Goal: Information Seeking & Learning: Learn about a topic

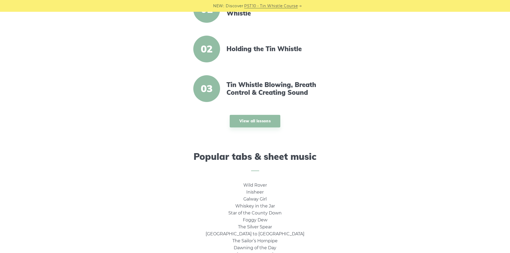
scroll to position [187, 0]
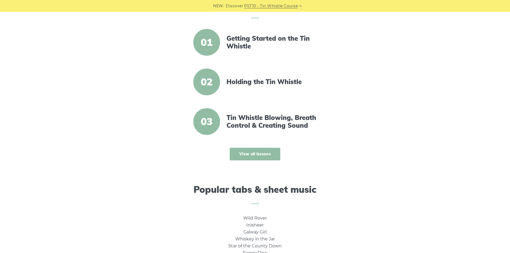
click at [249, 153] on link "View all lessons" at bounding box center [255, 154] width 51 height 13
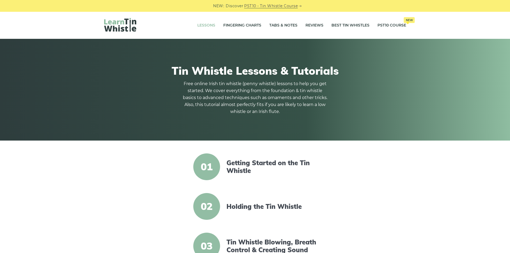
click at [226, 164] on div "Getting Started on the Tin Whistle" at bounding box center [272, 167] width 105 height 16
click at [209, 164] on span "01" at bounding box center [206, 166] width 27 height 27
click at [262, 163] on link "Getting Started on the Tin Whistle" at bounding box center [272, 167] width 92 height 16
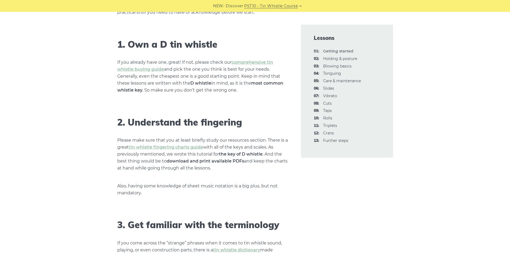
scroll to position [348, 0]
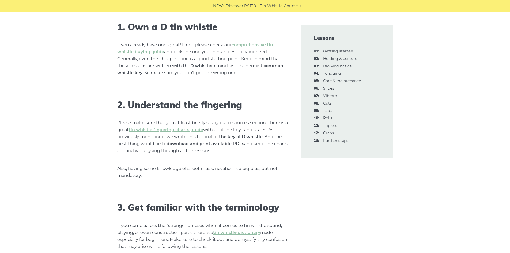
click at [190, 127] on p "Please make sure that you at least briefly study our resources section. There i…" at bounding box center [202, 136] width 171 height 35
click at [190, 128] on link "tin whistle fingering charts guide" at bounding box center [166, 129] width 74 height 5
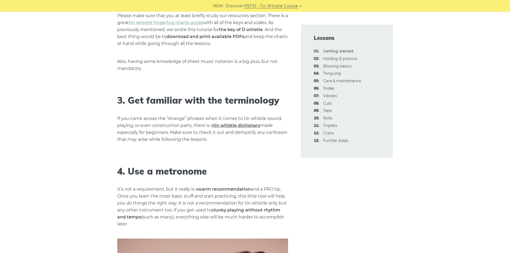
click at [253, 126] on link "tin whistle dictionary" at bounding box center [236, 125] width 47 height 5
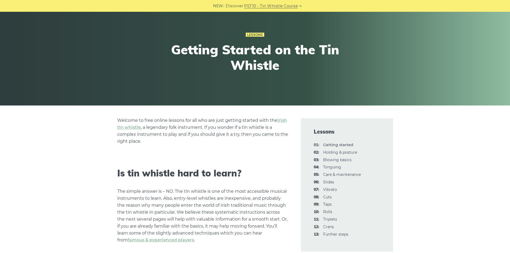
scroll to position [0, 0]
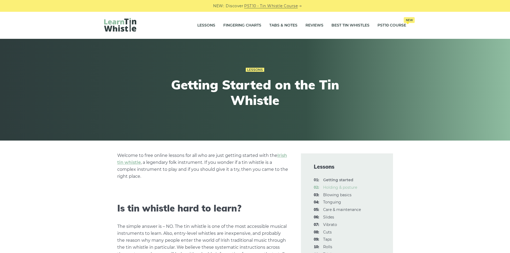
click at [335, 188] on link "02: Holding & posture" at bounding box center [340, 187] width 34 height 5
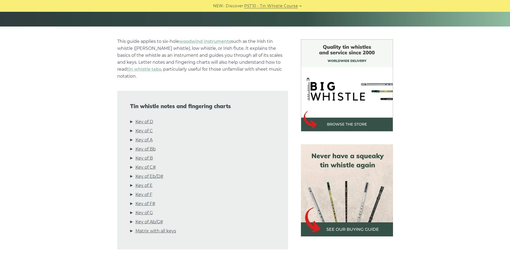
scroll to position [161, 0]
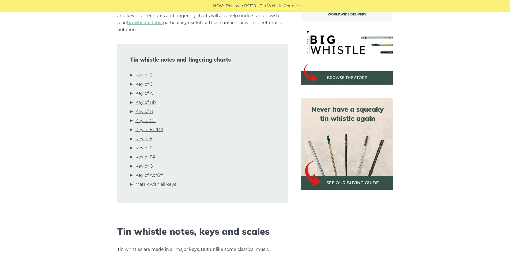
click at [143, 72] on link "Key of D" at bounding box center [144, 75] width 18 height 7
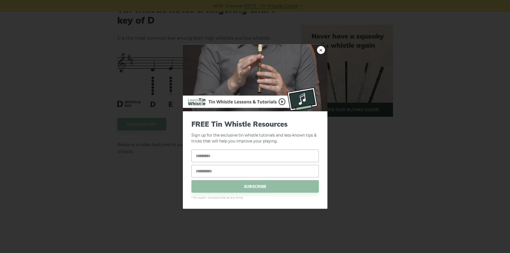
scroll to position [995, 0]
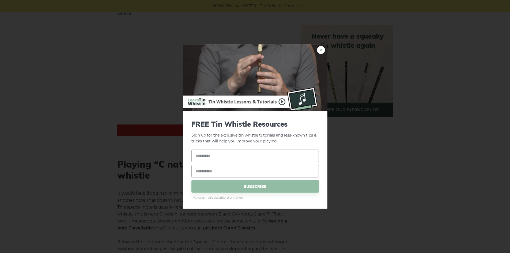
click at [322, 49] on link "×" at bounding box center [321, 50] width 8 height 8
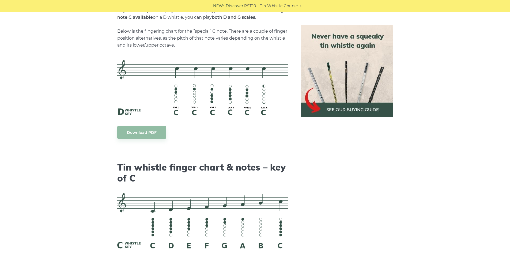
scroll to position [1262, 0]
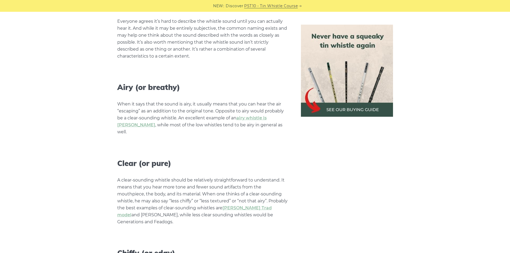
scroll to position [991, 0]
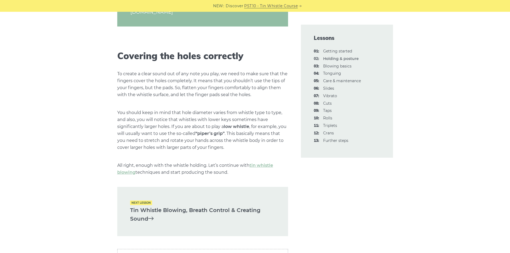
scroll to position [696, 0]
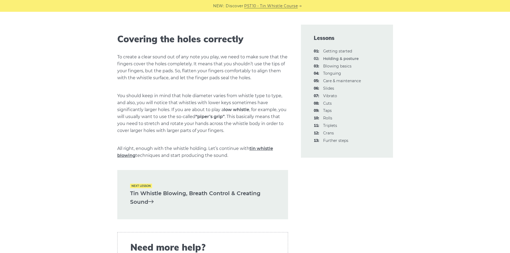
click at [262, 148] on link "tin whistle blowing" at bounding box center [195, 152] width 156 height 12
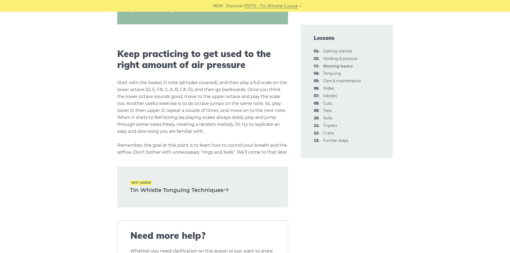
scroll to position [1098, 0]
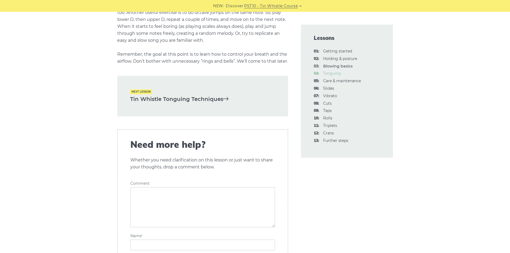
click at [337, 73] on link "04: Tonguing" at bounding box center [332, 73] width 18 height 5
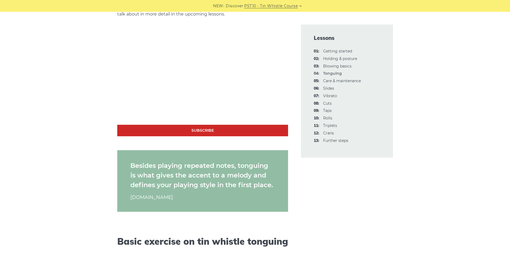
scroll to position [375, 0]
